Goal: Task Accomplishment & Management: Use online tool/utility

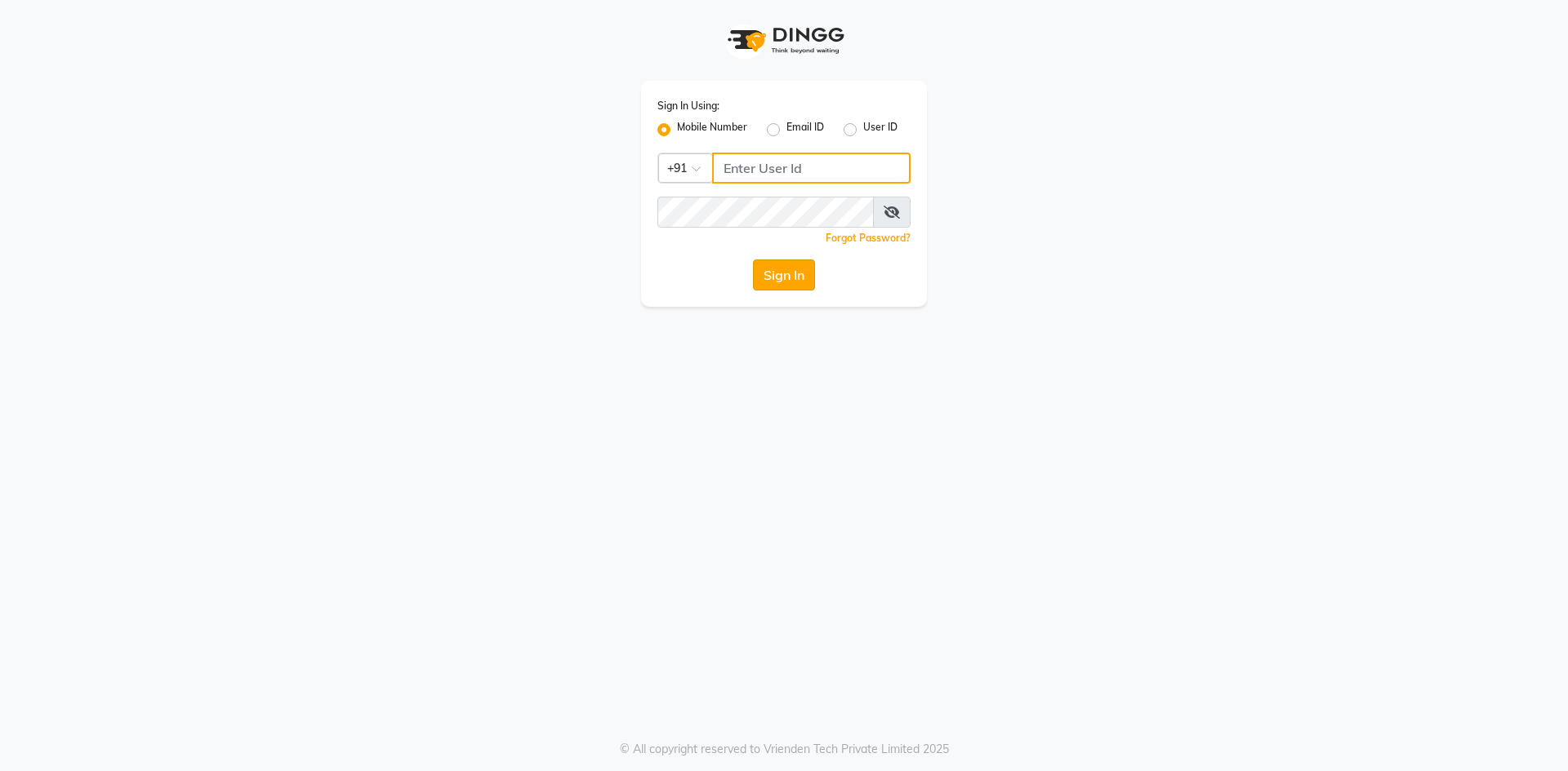
type input "8374195350"
click at [781, 276] on button "Sign In" at bounding box center [784, 275] width 62 height 31
click at [781, 276] on div "Sign In" at bounding box center [784, 275] width 253 height 31
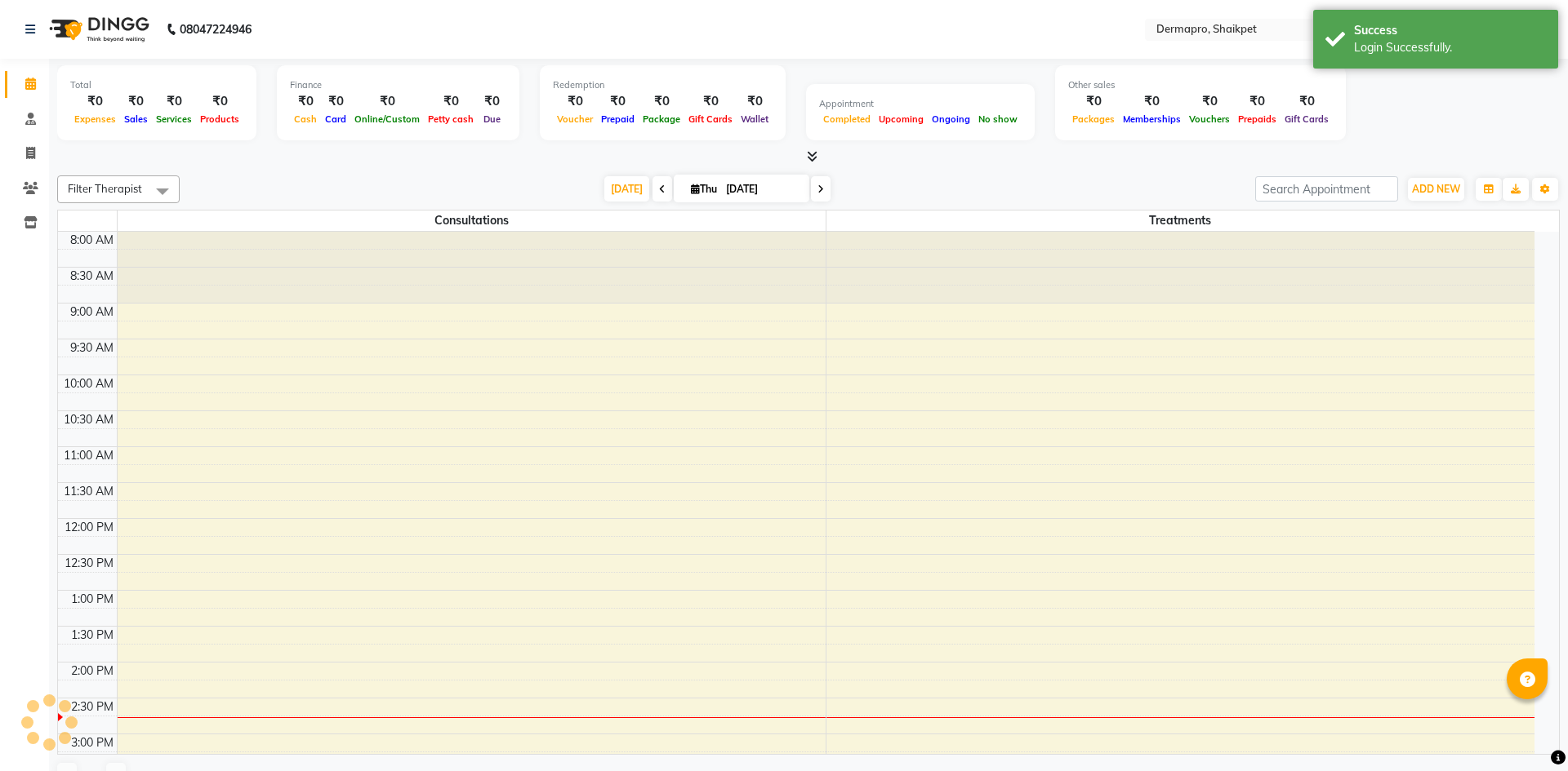
select select "en"
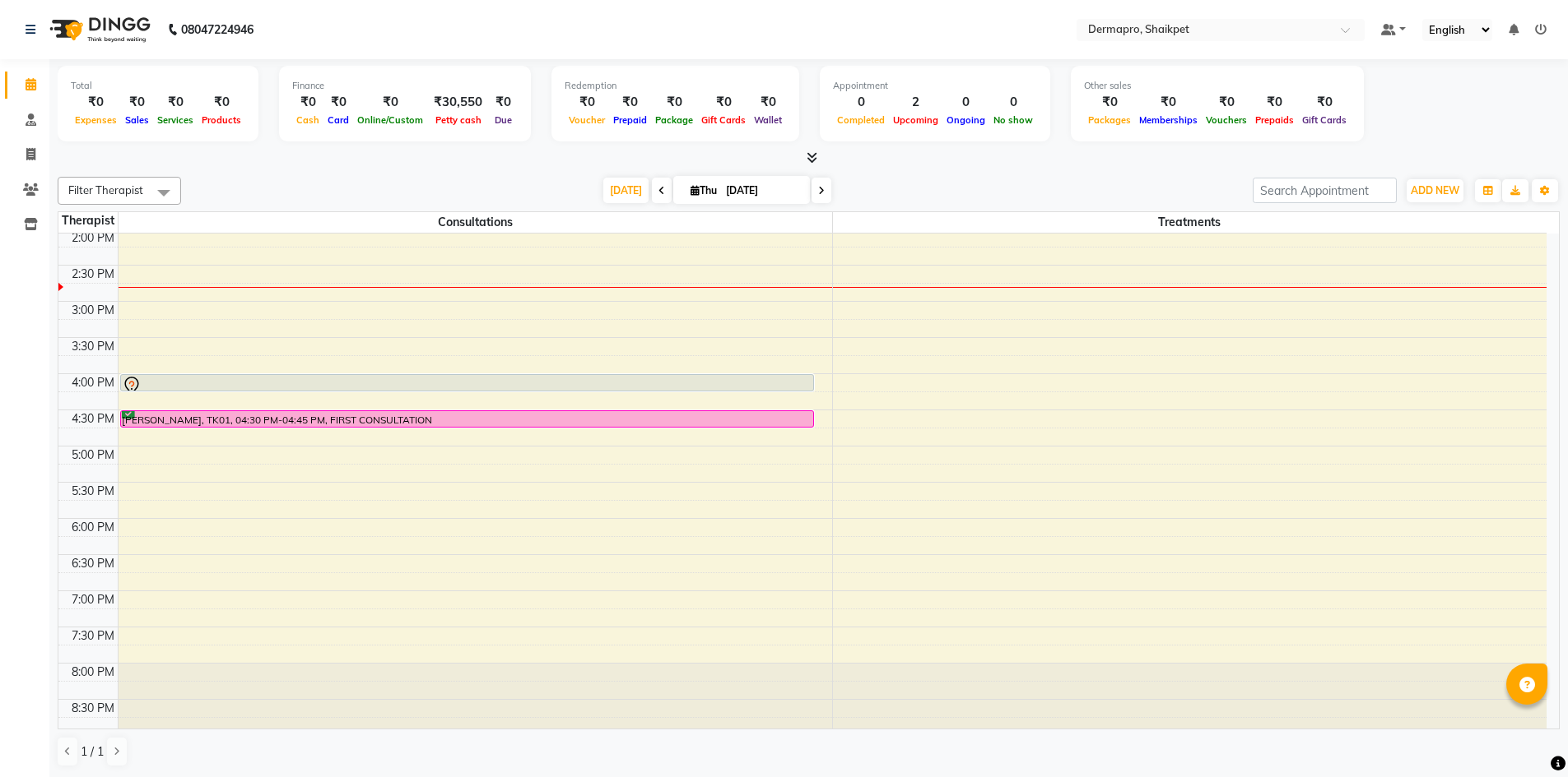
scroll to position [445, 0]
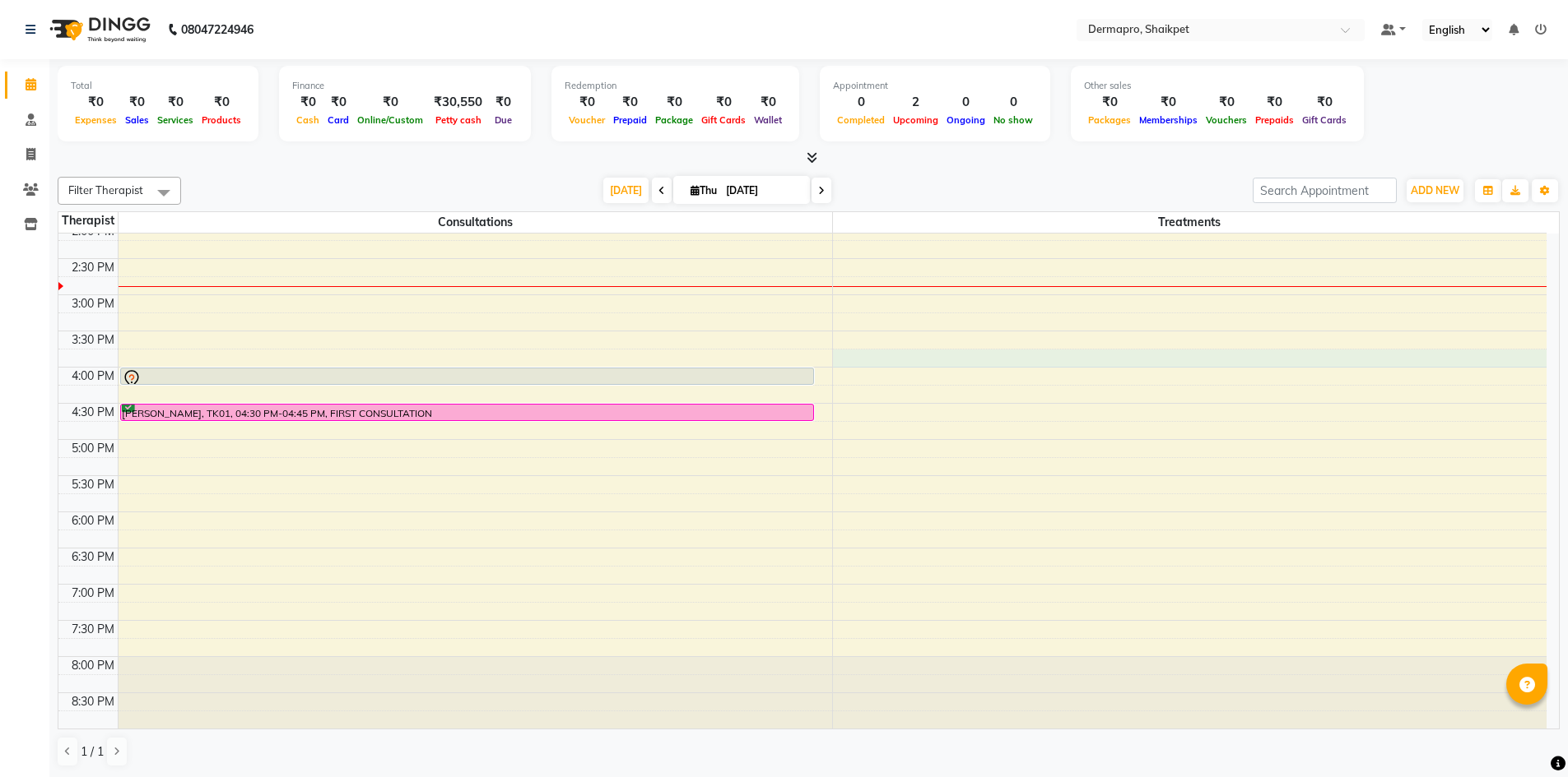
click at [1354, 363] on div "8:00 AM 8:30 AM 9:00 AM 9:30 AM 10:00 AM 10:30 AM 11:00 AM 11:30 AM 12:00 PM 12…" at bounding box center [803, 258] width 1489 height 941
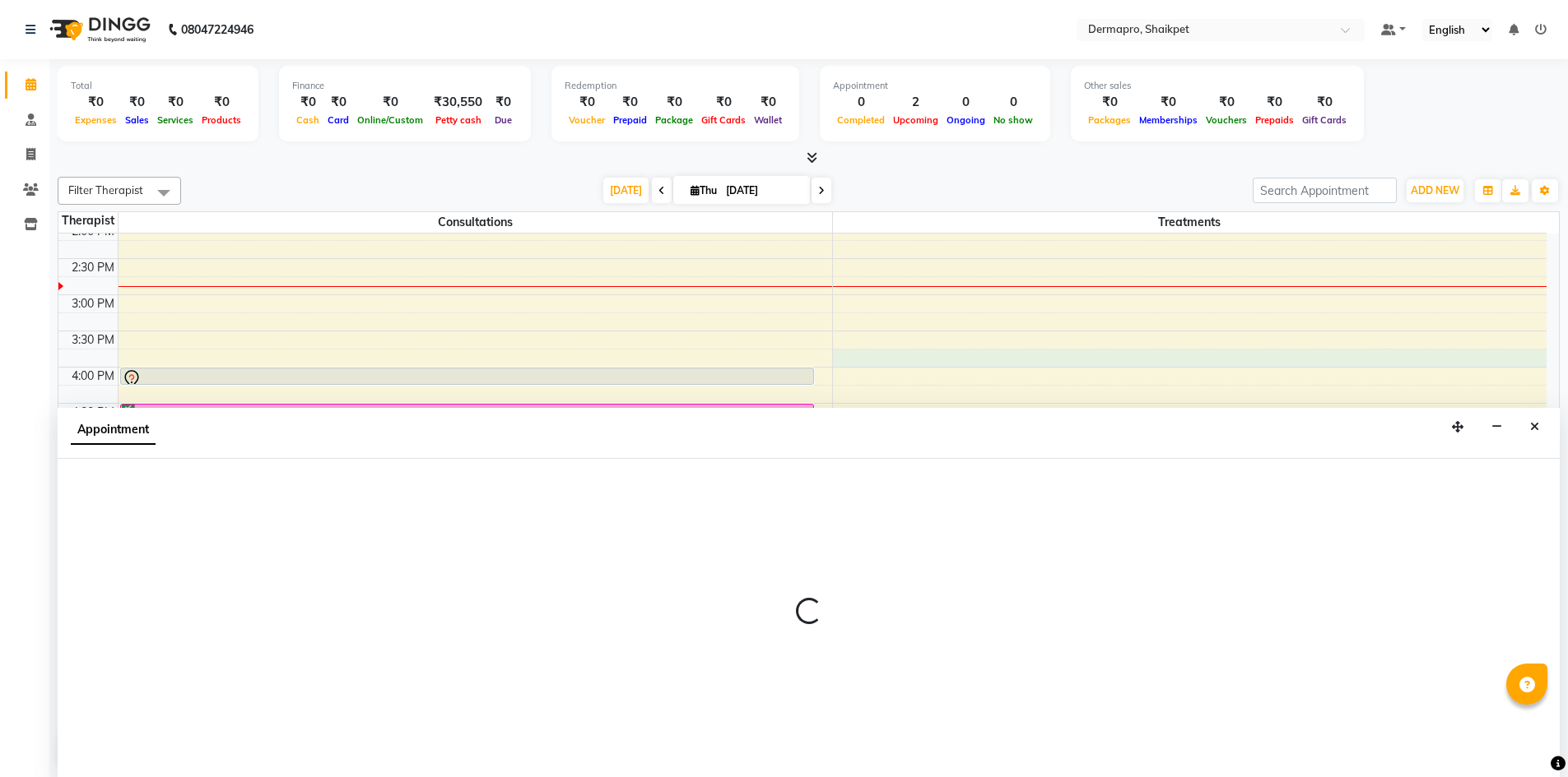
scroll to position [1, 0]
click at [1533, 424] on icon "Close" at bounding box center [1535, 426] width 9 height 11
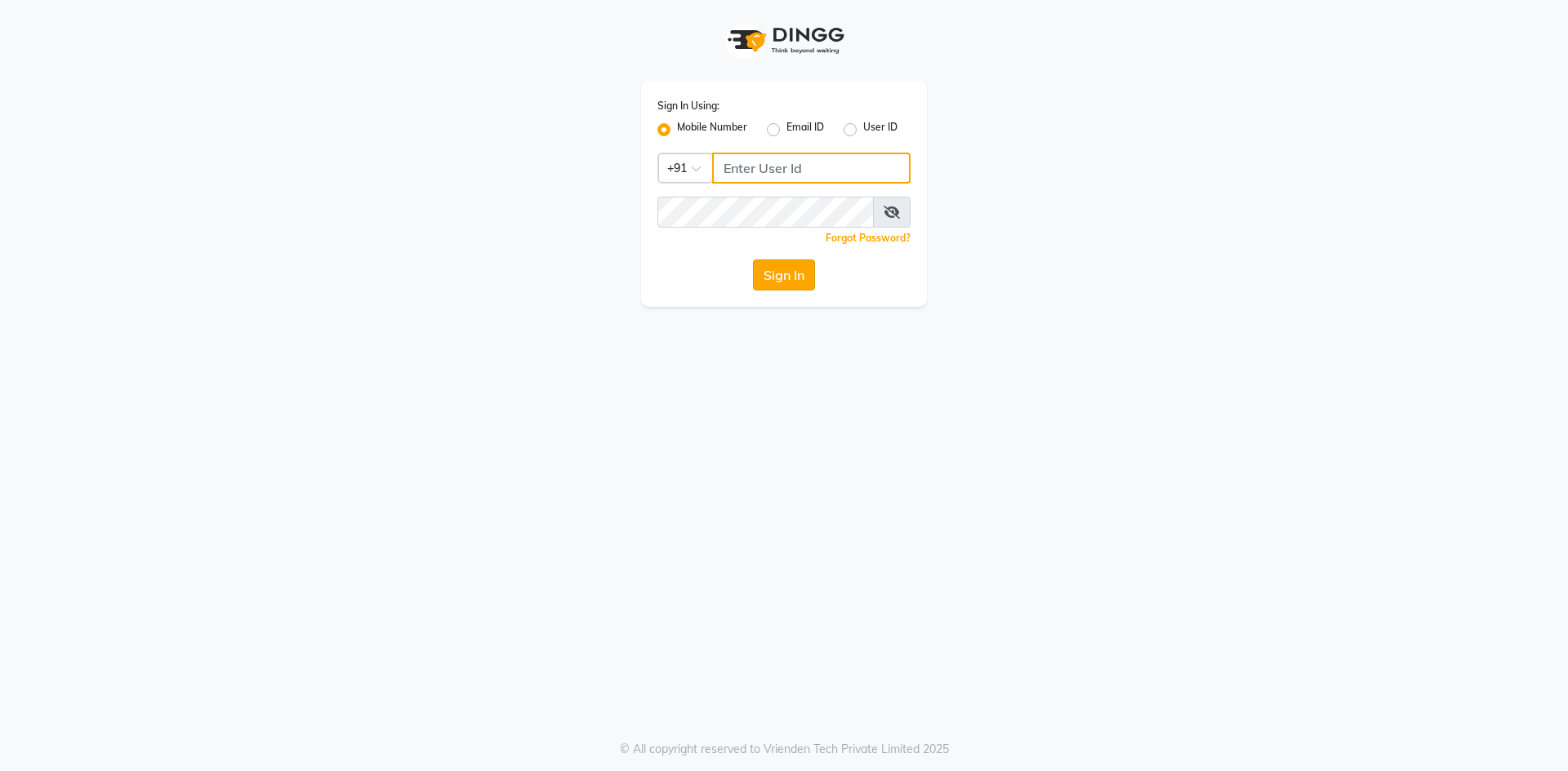
type input "8374195350"
click at [793, 278] on button "Sign In" at bounding box center [784, 275] width 62 height 31
